Goal: Information Seeking & Learning: Learn about a topic

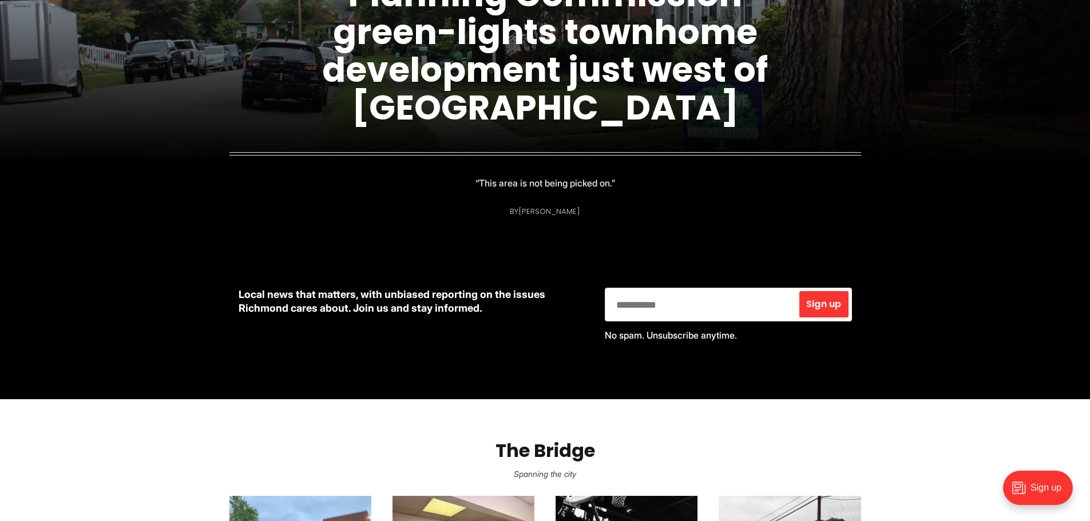
scroll to position [57, 0]
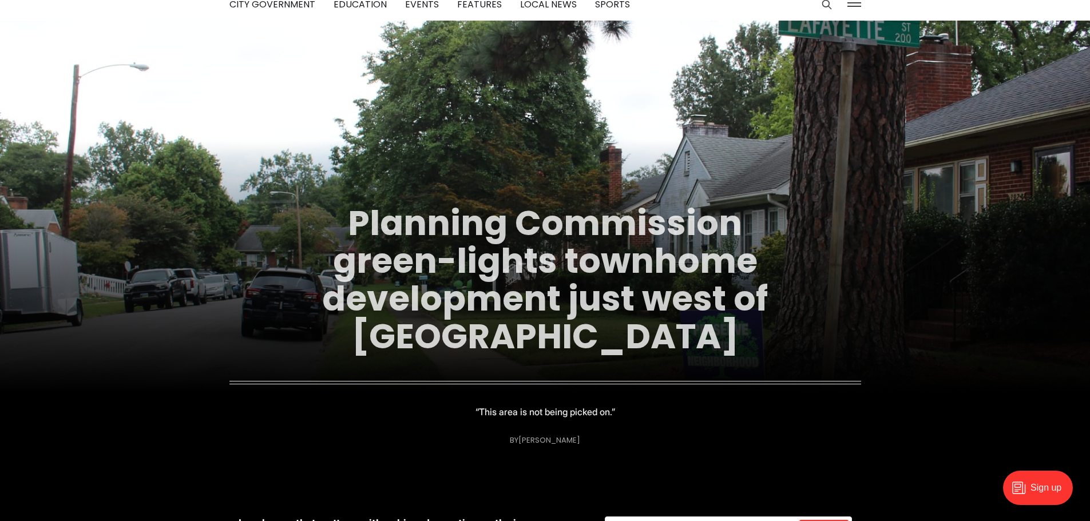
click at [555, 338] on link "Planning Commission green-lights townhome development just west of [GEOGRAPHIC_…" at bounding box center [545, 279] width 446 height 161
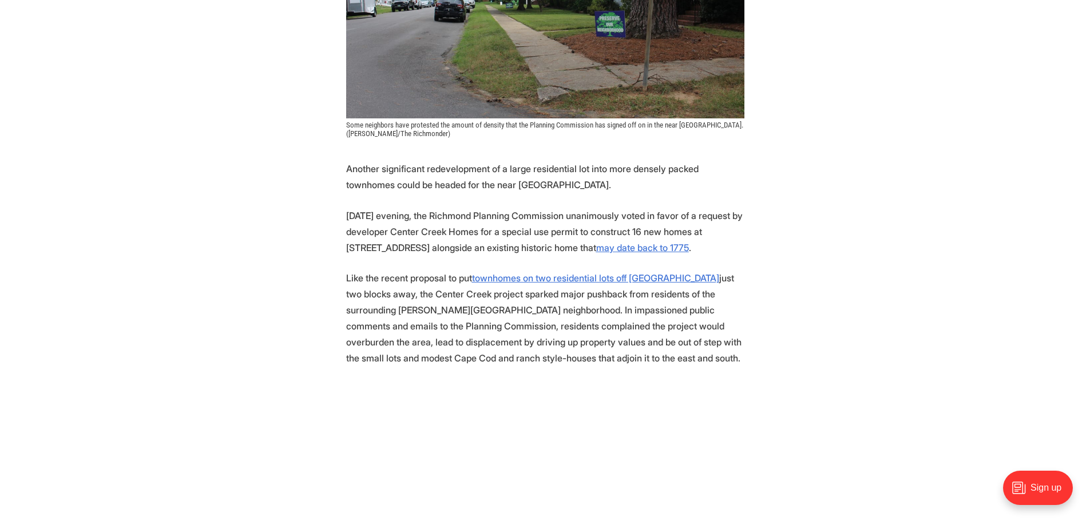
scroll to position [401, 0]
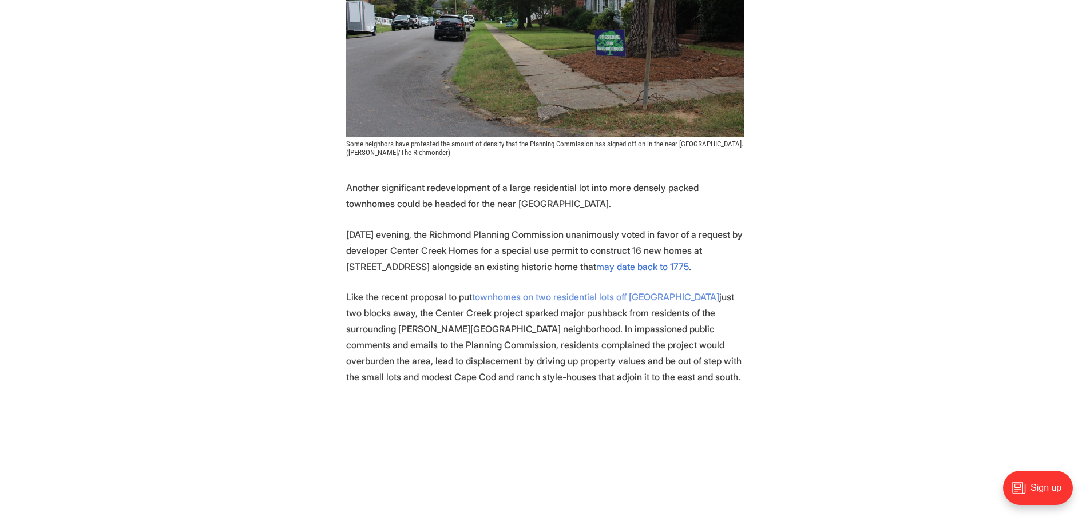
click at [573, 298] on u "townhomes on two residential lots off [GEOGRAPHIC_DATA]" at bounding box center [595, 296] width 247 height 11
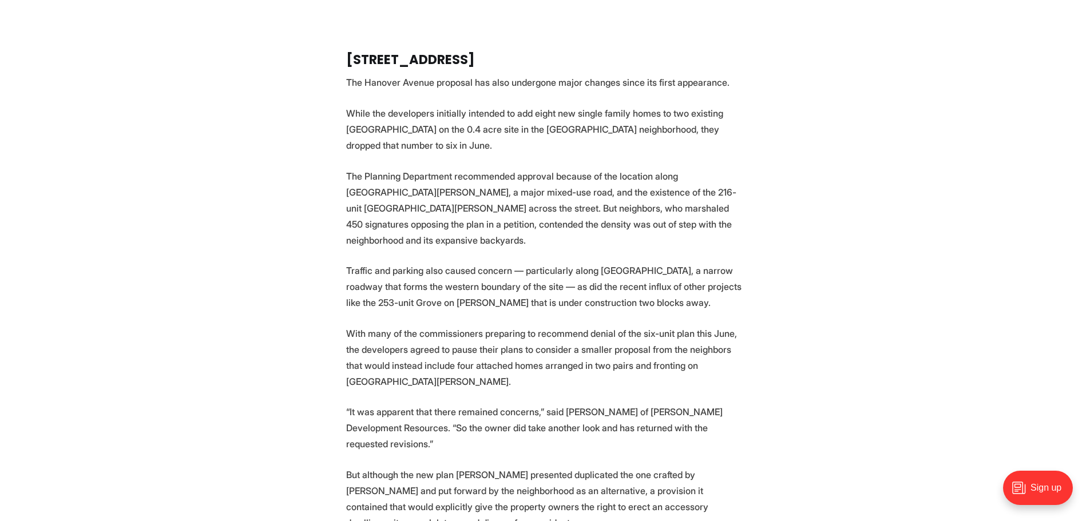
scroll to position [3090, 0]
